Goal: Transaction & Acquisition: Purchase product/service

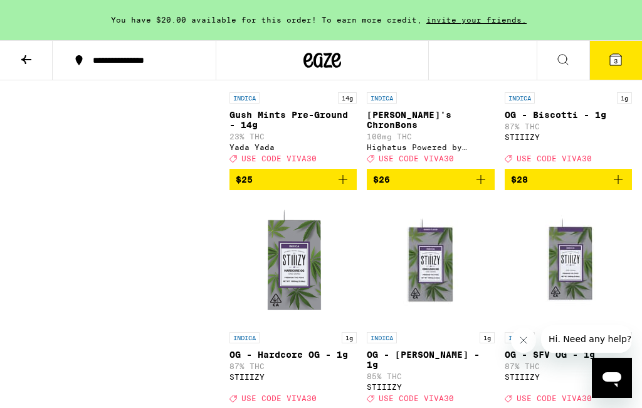
click at [621, 61] on icon at bounding box center [615, 59] width 11 height 11
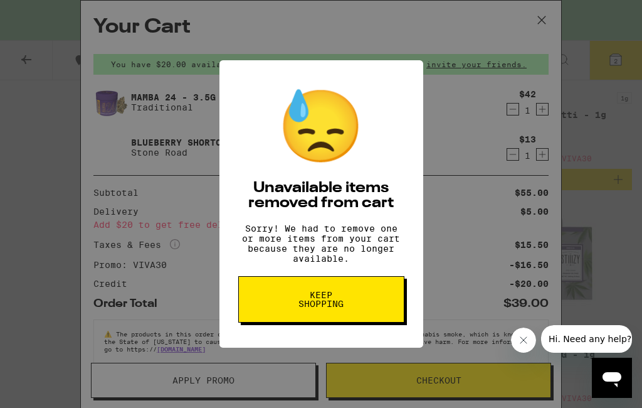
click at [339, 308] on span "Keep Shopping" at bounding box center [321, 300] width 65 height 18
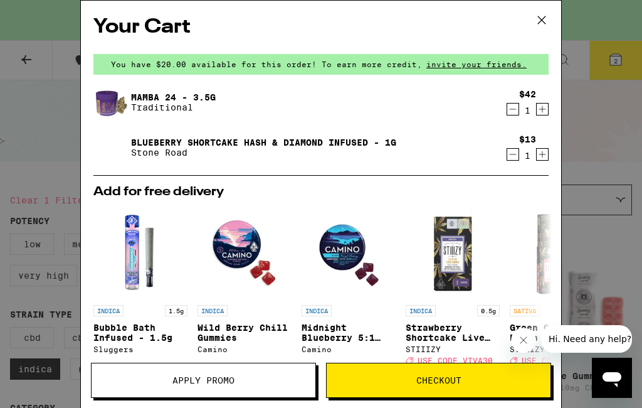
click at [537, 14] on icon at bounding box center [542, 20] width 19 height 19
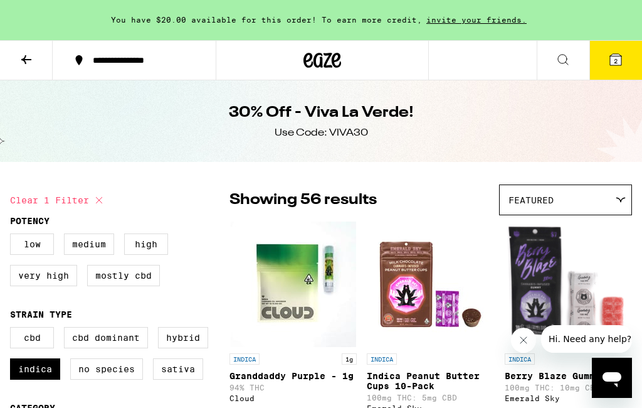
click at [27, 52] on icon at bounding box center [26, 59] width 15 height 15
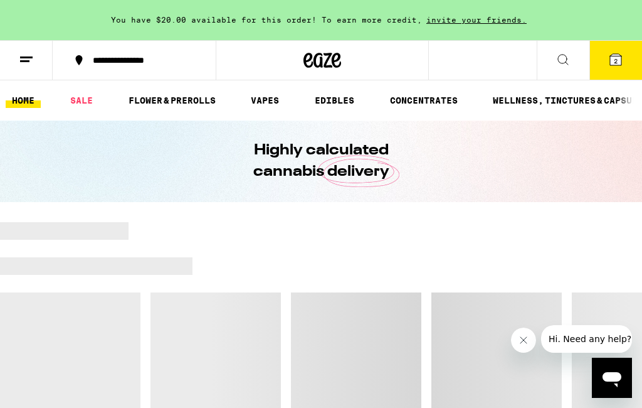
click at [11, 56] on button at bounding box center [26, 61] width 53 height 40
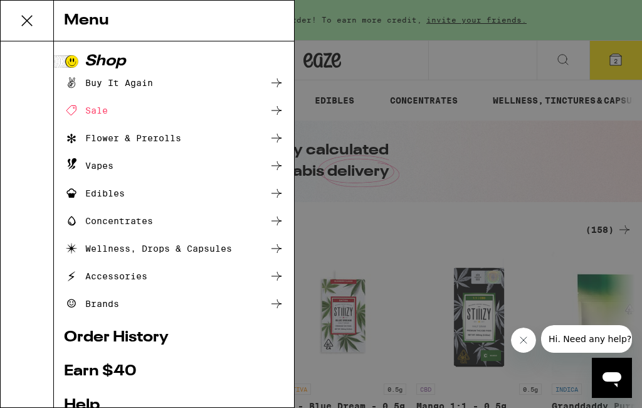
click at [521, 61] on div "Menu Shop Buy It Again Sale Flower & Prerolls Vapes Edibles Concentrates Wellne…" at bounding box center [321, 204] width 642 height 408
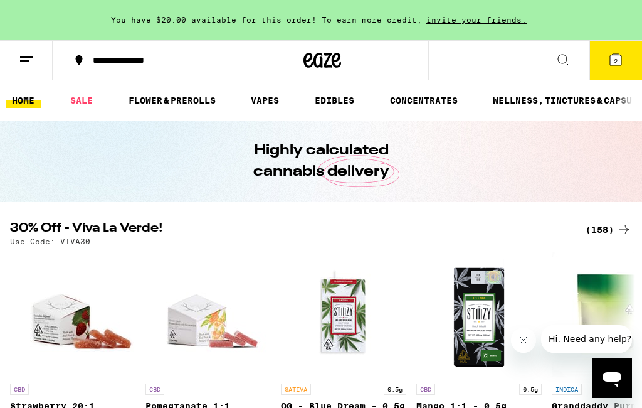
click at [605, 233] on div "(158)" at bounding box center [609, 229] width 46 height 15
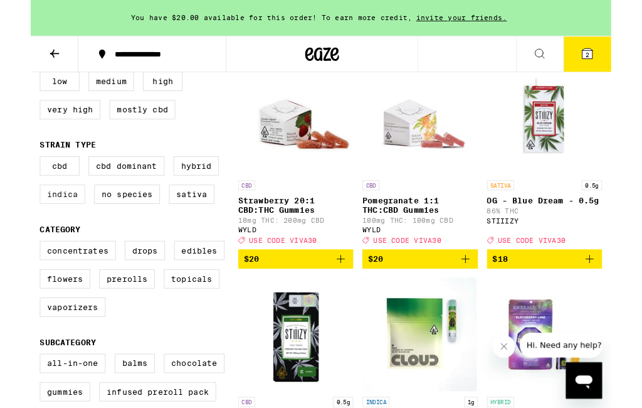
scroll to position [154, 0]
click at [41, 225] on label "Indica" at bounding box center [35, 214] width 50 height 21
click at [13, 175] on input "Indica" at bounding box center [13, 174] width 1 height 1
checkbox input "true"
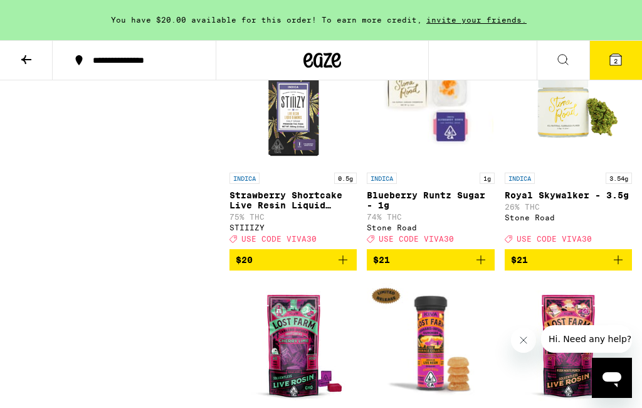
scroll to position [2099, 0]
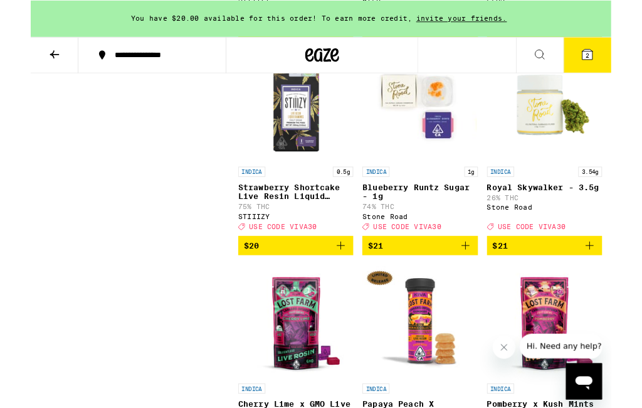
click at [558, 211] on p "Royal Skywalker - 3.5g" at bounding box center [568, 206] width 127 height 10
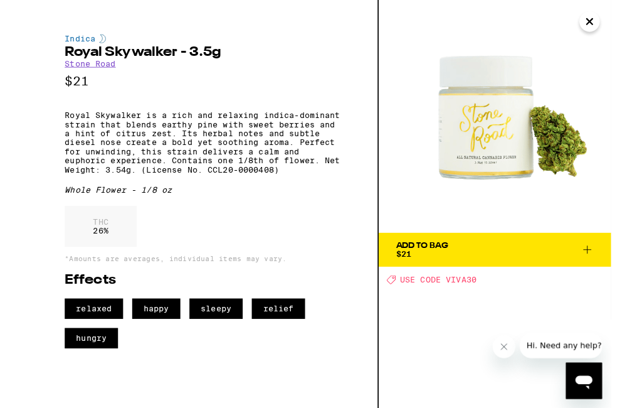
click at [613, 26] on icon "Close" at bounding box center [618, 23] width 15 height 19
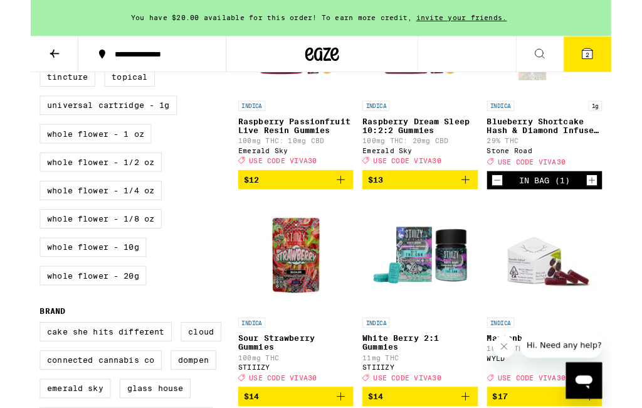
scroll to position [722, 0]
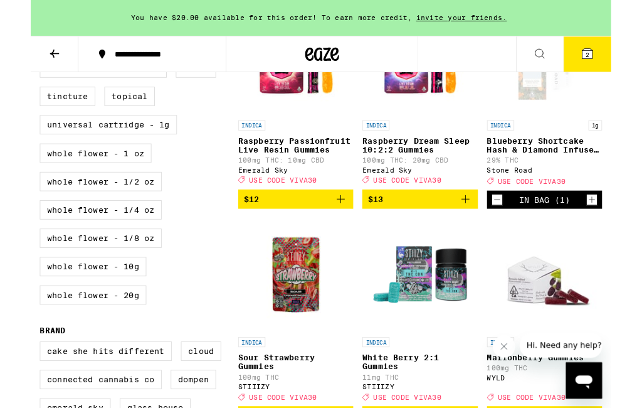
click at [621, 64] on icon at bounding box center [615, 59] width 11 height 11
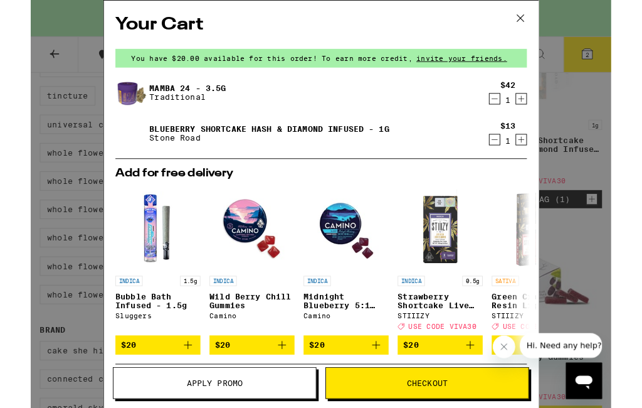
click at [543, 153] on icon "Increment" at bounding box center [542, 154] width 11 height 15
click at [544, 21] on icon at bounding box center [542, 20] width 19 height 19
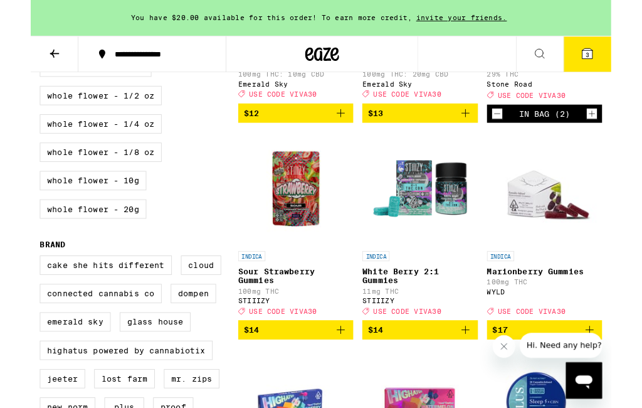
click at [623, 134] on icon "Increment" at bounding box center [621, 126] width 11 height 15
click at [624, 61] on button "4" at bounding box center [616, 60] width 53 height 39
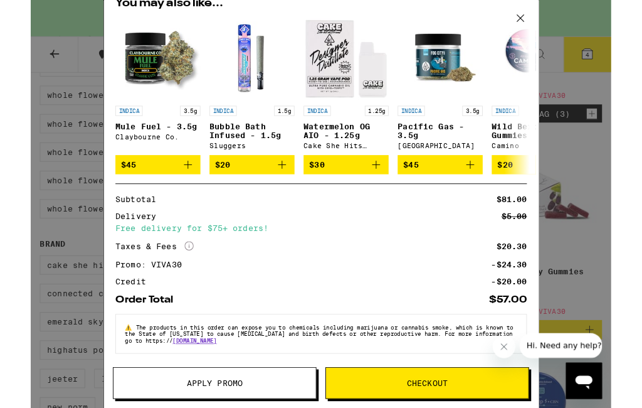
scroll to position [201, 0]
click at [622, 55] on div "Your Cart You have $20.00 available for this order! To earn more credit, invite…" at bounding box center [321, 225] width 642 height 451
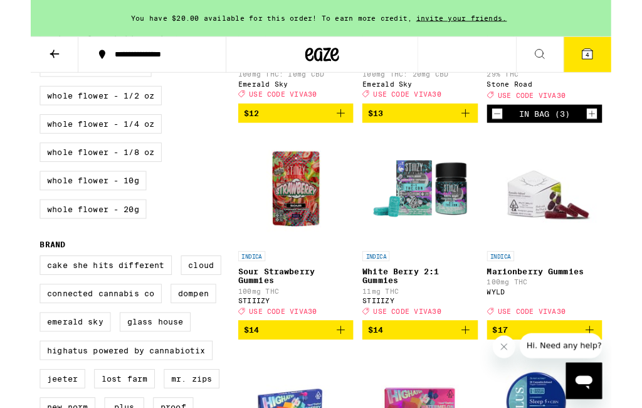
click at [616, 64] on span "4" at bounding box center [616, 61] width 4 height 8
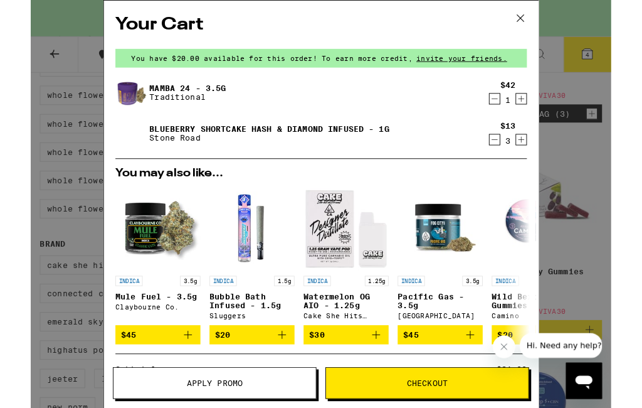
click at [513, 154] on icon "Decrement" at bounding box center [513, 154] width 11 height 15
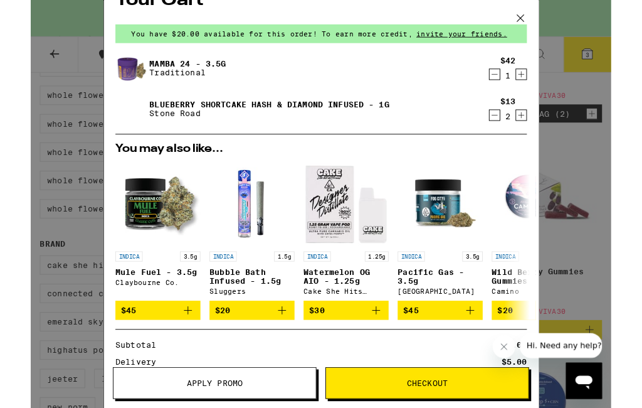
scroll to position [26, 0]
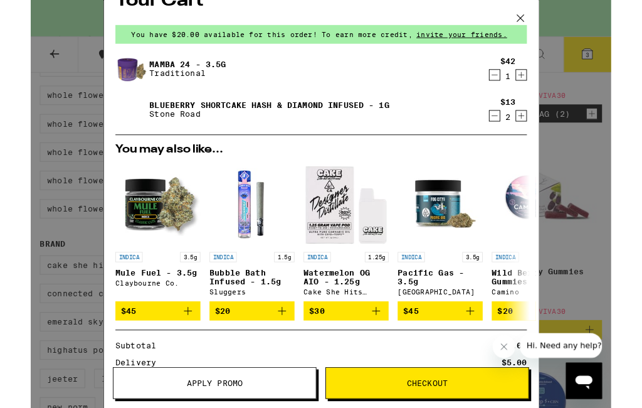
click at [546, 127] on icon "Increment" at bounding box center [542, 127] width 11 height 15
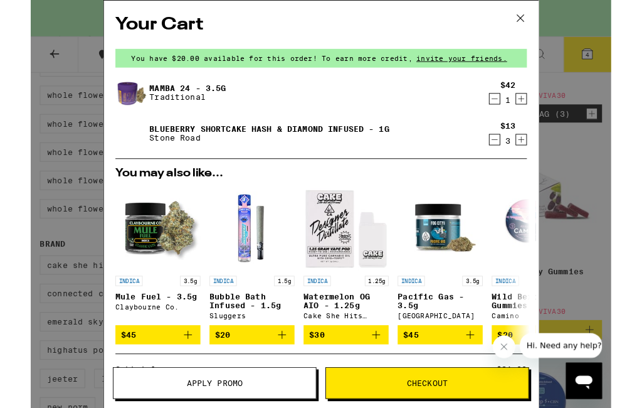
scroll to position [0, 0]
click at [542, 18] on icon at bounding box center [542, 20] width 19 height 19
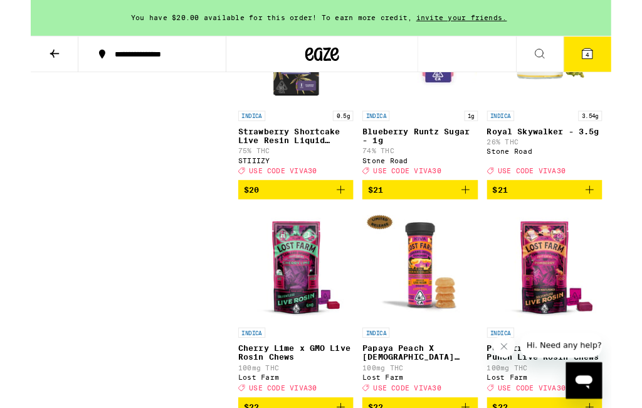
scroll to position [2150, 0]
click at [621, 217] on icon "Add to bag" at bounding box center [618, 209] width 15 height 15
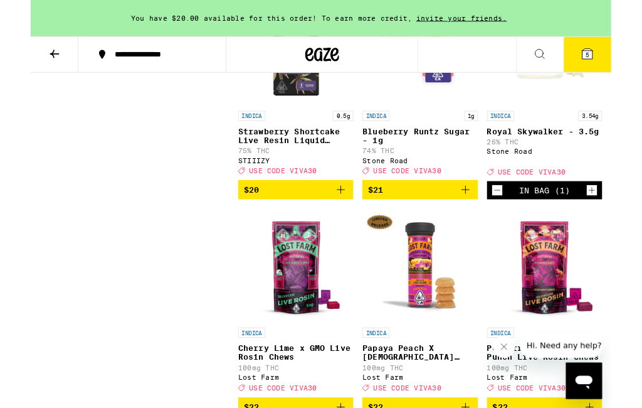
click at [616, 60] on span "5" at bounding box center [616, 61] width 4 height 8
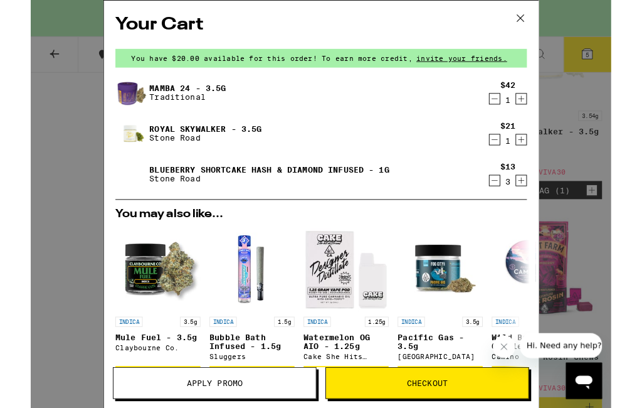
click at [516, 200] on icon "Decrement" at bounding box center [513, 200] width 7 height 0
click at [515, 204] on icon "Decrement" at bounding box center [513, 199] width 11 height 15
click at [545, 17] on icon at bounding box center [542, 20] width 8 height 8
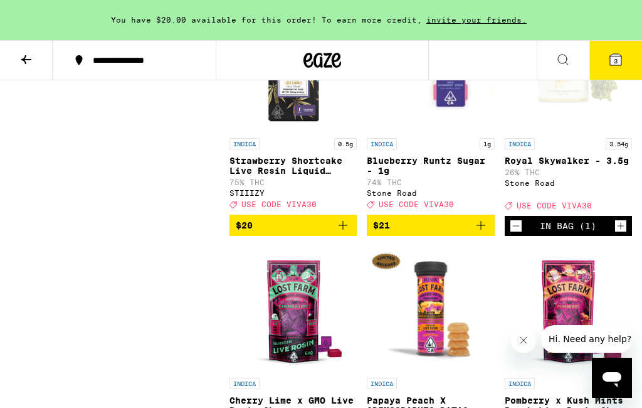
scroll to position [2133, 0]
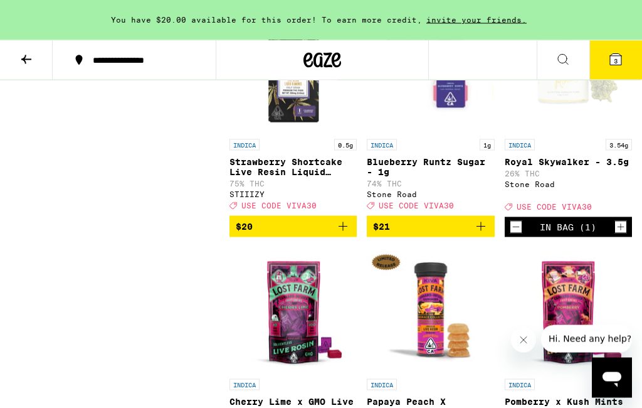
click at [617, 64] on span "3" at bounding box center [616, 61] width 4 height 8
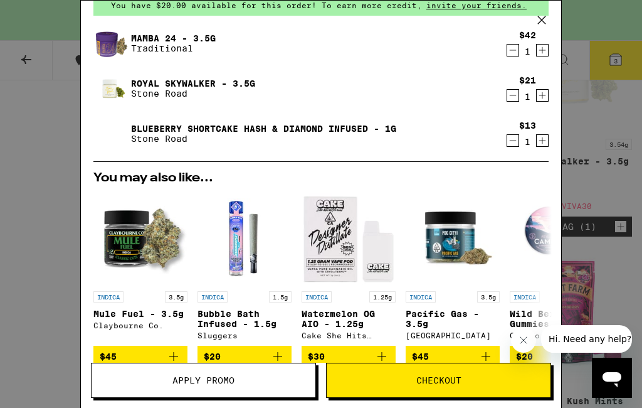
scroll to position [55, 0]
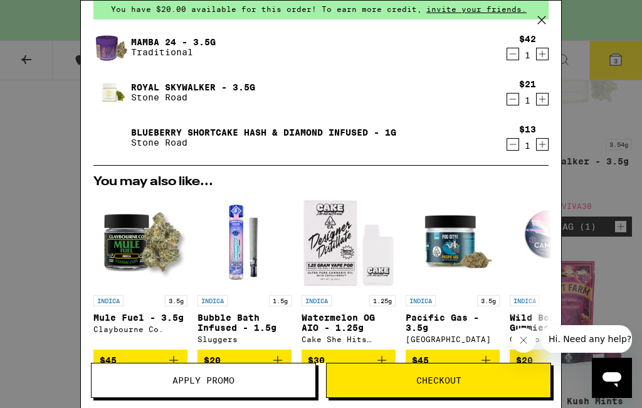
click at [518, 100] on icon "Decrement" at bounding box center [513, 99] width 11 height 15
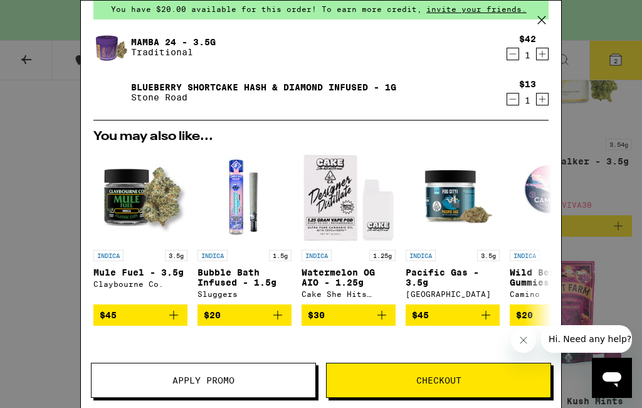
click at [543, 103] on icon "Increment" at bounding box center [543, 99] width 7 height 7
click at [548, 102] on icon "Increment" at bounding box center [542, 99] width 11 height 15
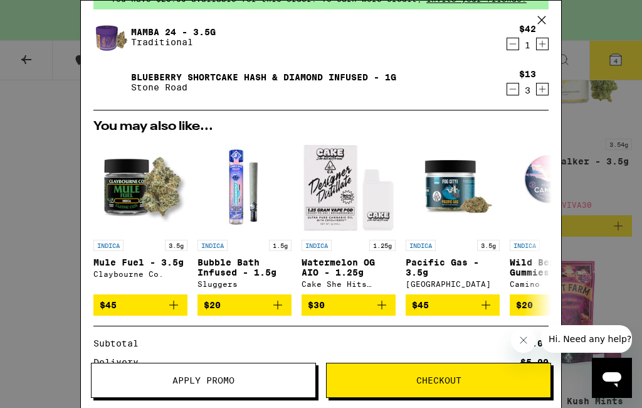
scroll to position [65, 0]
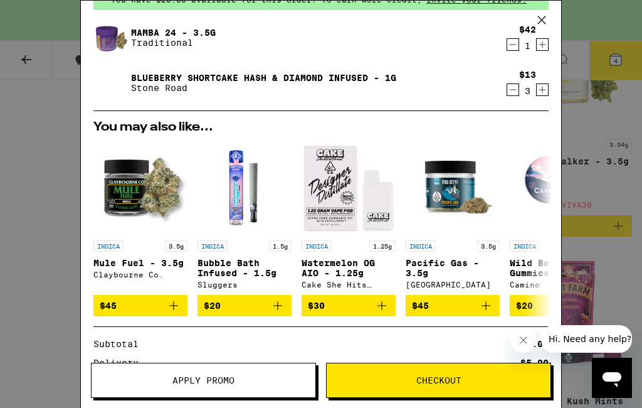
click at [514, 90] on icon "Decrement" at bounding box center [513, 89] width 11 height 15
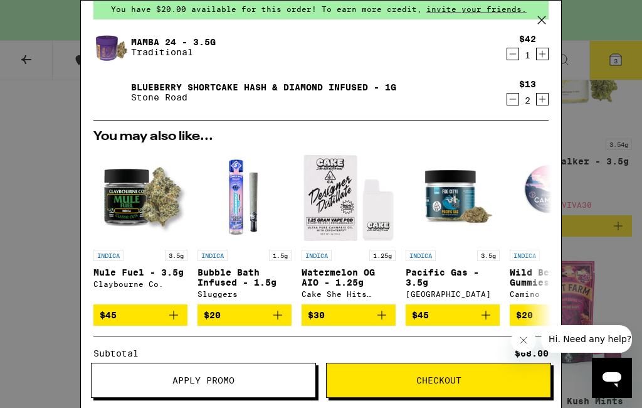
scroll to position [53, 0]
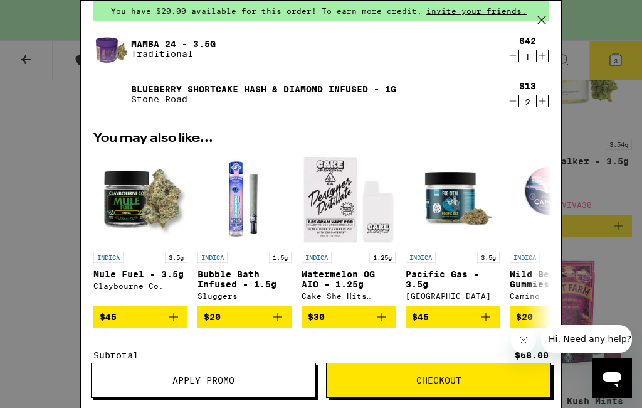
click at [545, 97] on icon "Increment" at bounding box center [542, 100] width 11 height 15
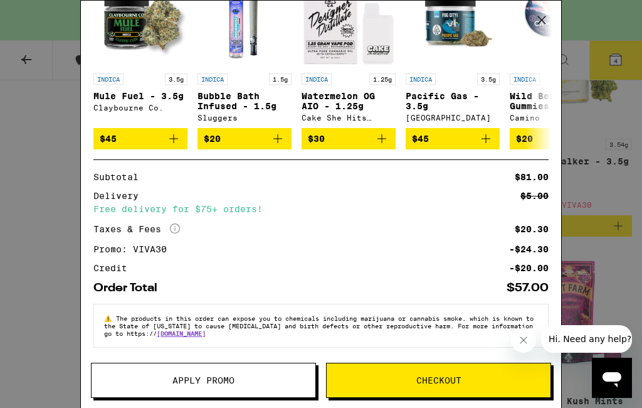
scroll to position [245, 0]
click at [413, 376] on span "Checkout" at bounding box center [439, 380] width 224 height 9
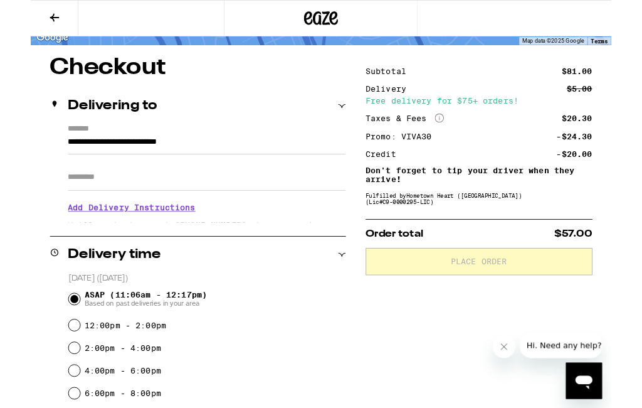
scroll to position [89, 0]
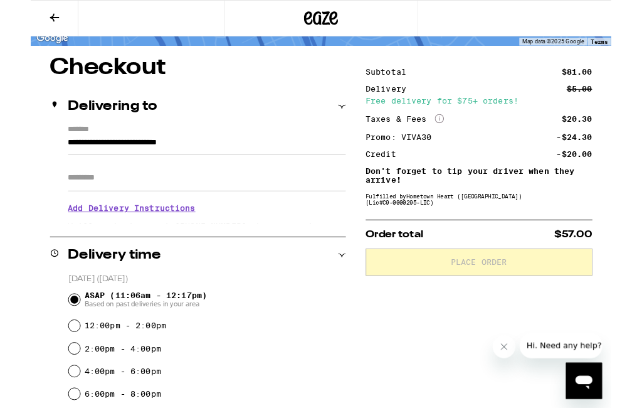
click at [105, 206] on input "Apt/Suite" at bounding box center [194, 196] width 307 height 30
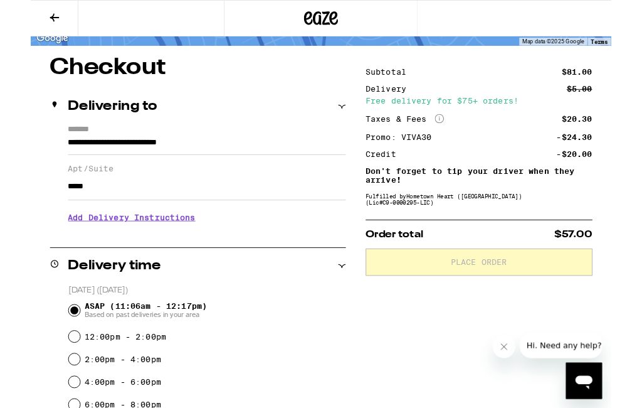
type input "*****"
click at [144, 244] on h3 "Add Delivery Instructions" at bounding box center [194, 240] width 307 height 29
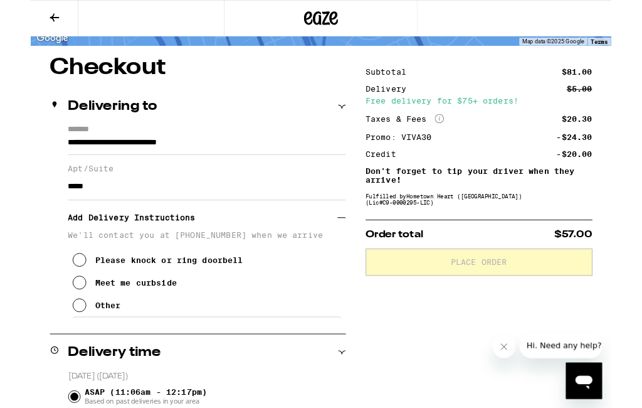
click at [56, 344] on icon at bounding box center [53, 337] width 15 height 15
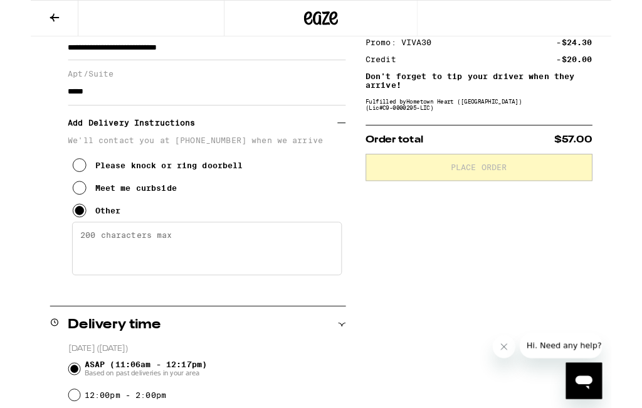
click at [211, 267] on textarea "Enter any other delivery instructions you want driver to know" at bounding box center [195, 274] width 299 height 59
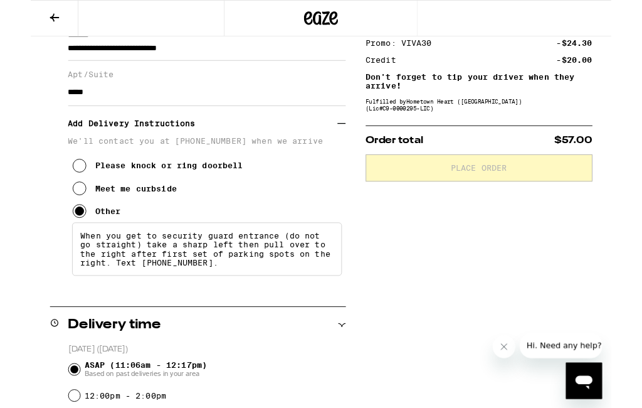
click at [223, 305] on textarea "When you get to security guard entrance (do not go straight) take a sharp left …" at bounding box center [195, 275] width 299 height 59
click at [211, 305] on textarea "When you get to security guard entrance (do not go straight) take a sharp left …" at bounding box center [195, 275] width 299 height 59
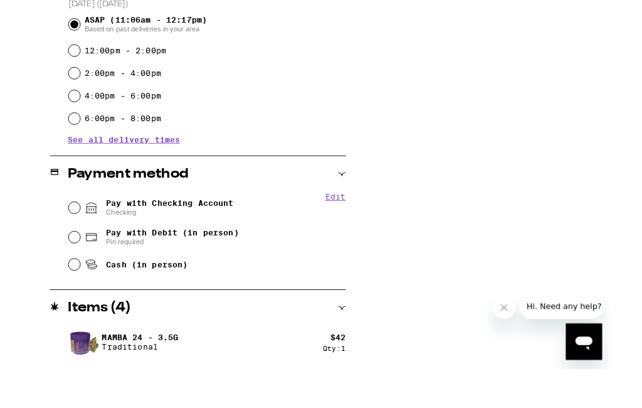
scroll to position [532, 0]
type textarea "When you get to security guard entrance (do not go straight) take a sharp left …"
click at [54, 266] on input "Pay with Checking Account Checking" at bounding box center [48, 272] width 13 height 13
radio input "true"
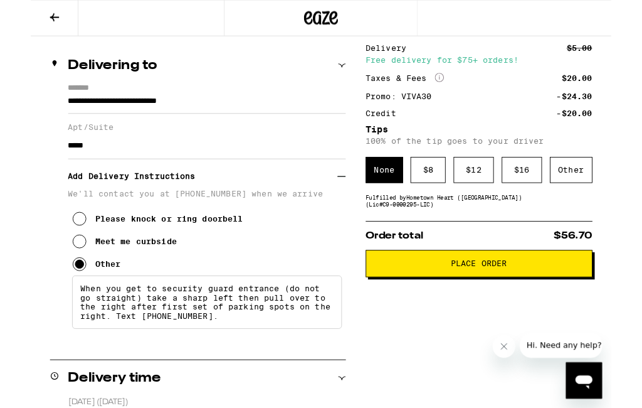
scroll to position [138, 0]
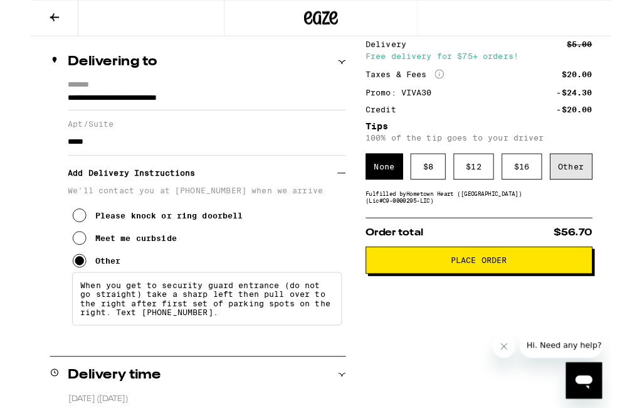
click at [601, 191] on div "Other" at bounding box center [598, 184] width 47 height 29
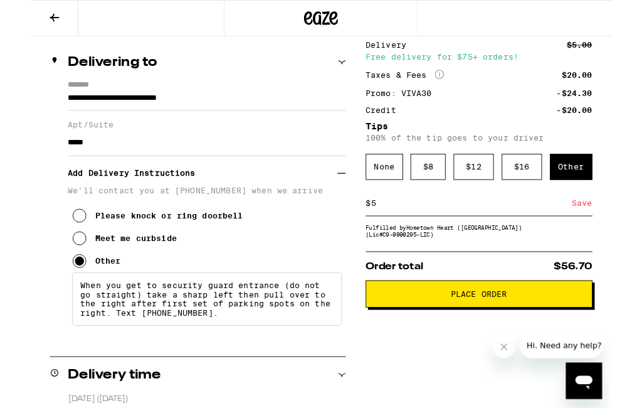
type input "5"
click at [613, 227] on div "Save" at bounding box center [610, 225] width 23 height 28
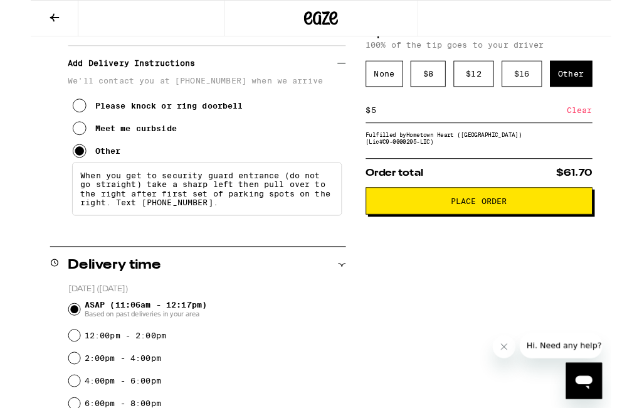
scroll to position [266, 0]
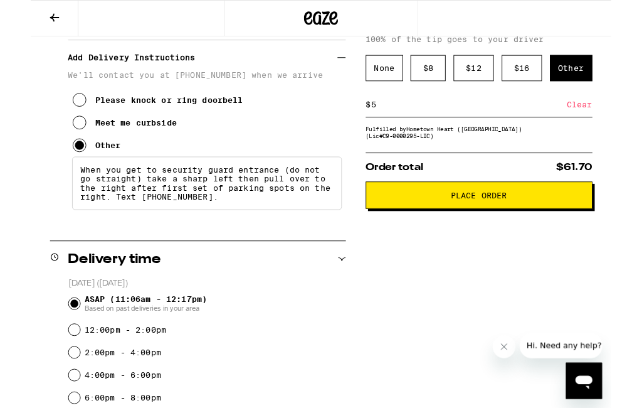
click at [509, 220] on span "Place Order" at bounding box center [496, 215] width 62 height 9
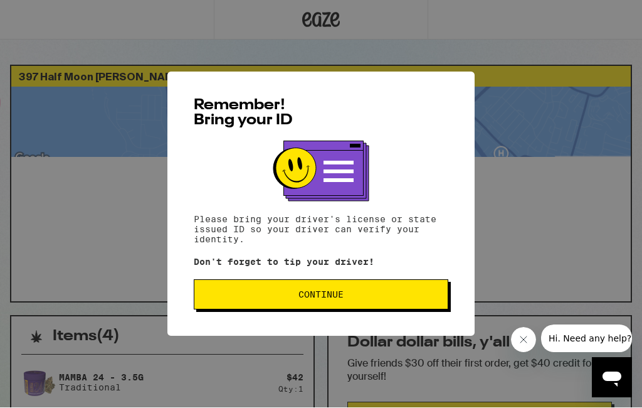
scroll to position [1, 0]
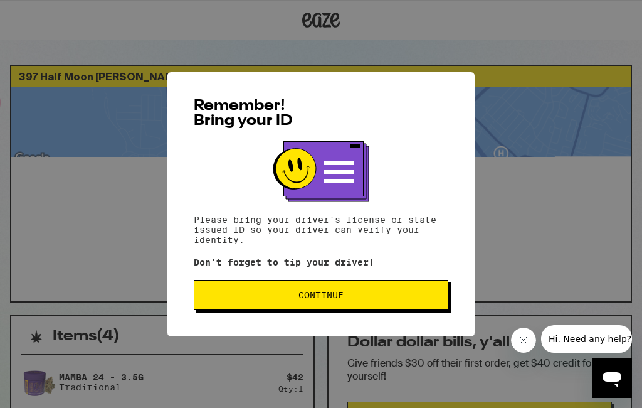
click at [352, 298] on span "Continue" at bounding box center [321, 295] width 233 height 9
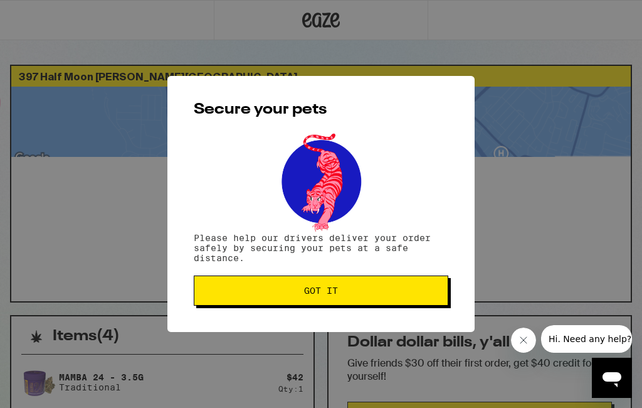
click at [356, 289] on button "Got it" at bounding box center [321, 290] width 255 height 30
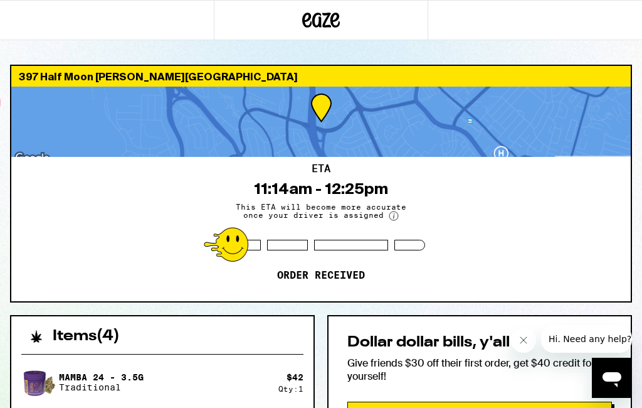
scroll to position [0, 0]
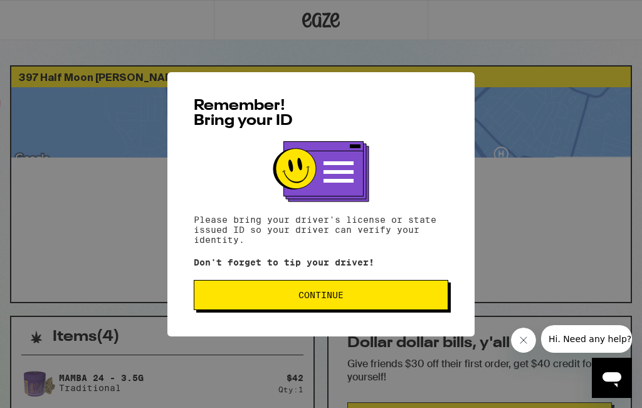
click at [338, 297] on span "Continue" at bounding box center [321, 295] width 45 height 9
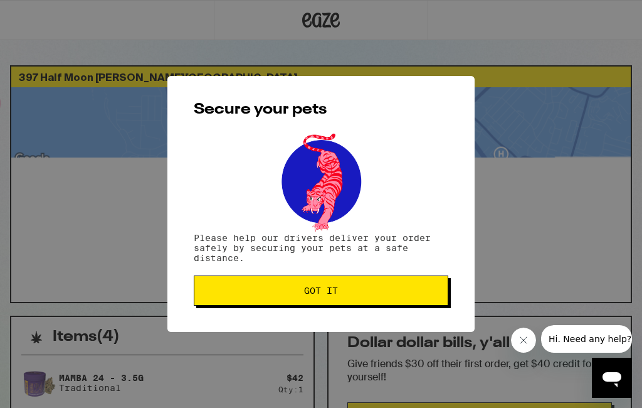
click at [344, 304] on button "Got it" at bounding box center [321, 290] width 255 height 30
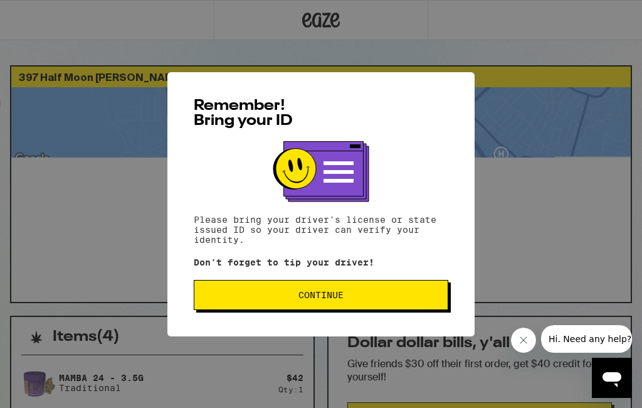
click at [377, 299] on span "Continue" at bounding box center [321, 295] width 233 height 9
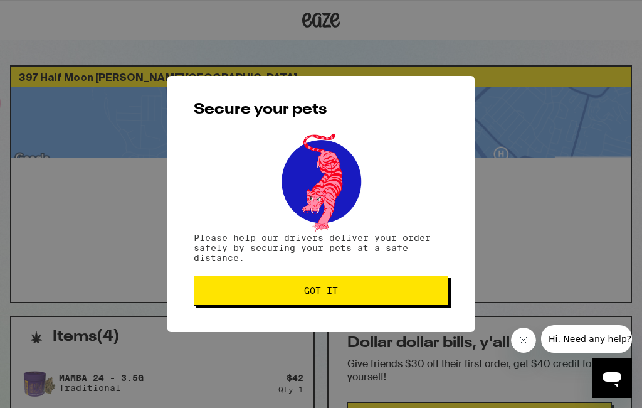
click at [400, 295] on span "Got it" at bounding box center [321, 290] width 233 height 9
